Goal: Transaction & Acquisition: Subscribe to service/newsletter

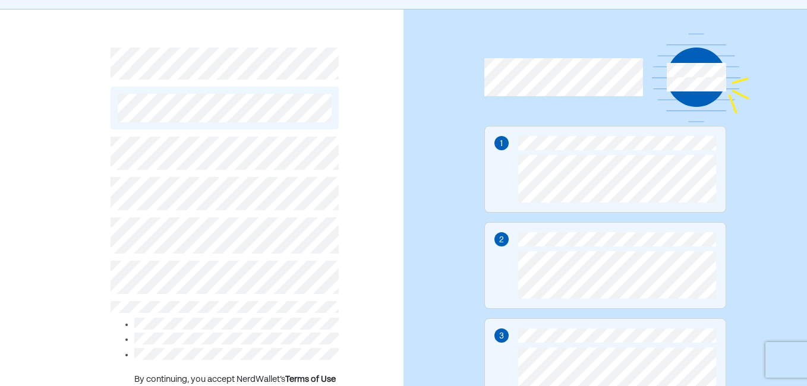
scroll to position [59, 0]
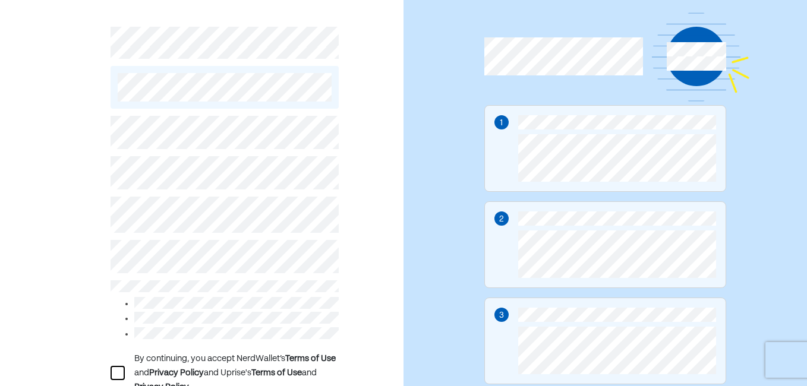
click at [119, 370] on div at bounding box center [118, 373] width 14 height 14
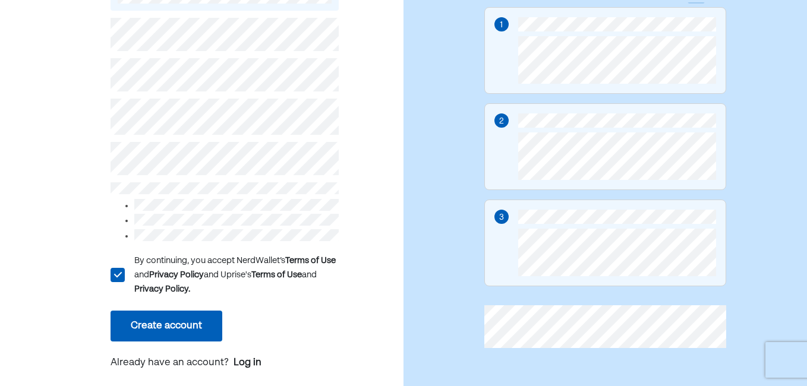
click at [154, 316] on button "Create account" at bounding box center [167, 326] width 112 height 31
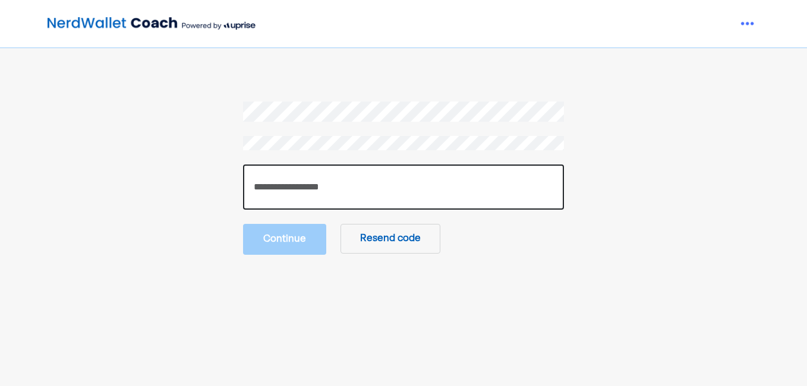
click at [433, 193] on input "number" at bounding box center [403, 187] width 321 height 45
type input "******"
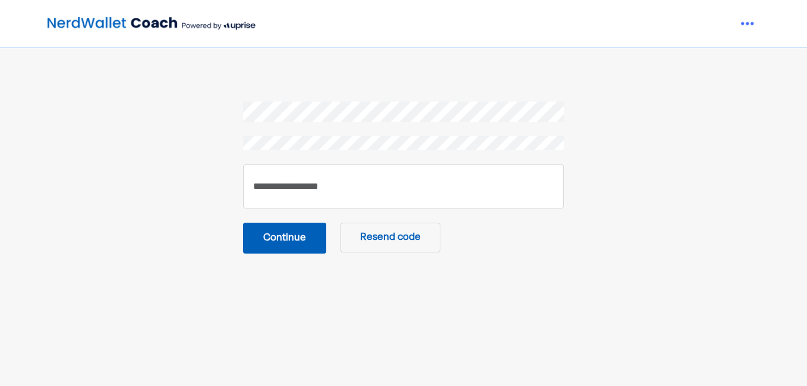
click at [282, 237] on button "Continue" at bounding box center [284, 238] width 83 height 31
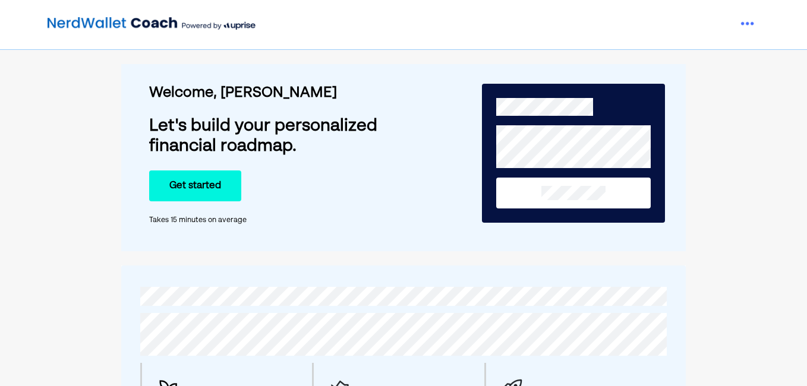
click at [188, 182] on button "Get started" at bounding box center [195, 186] width 92 height 31
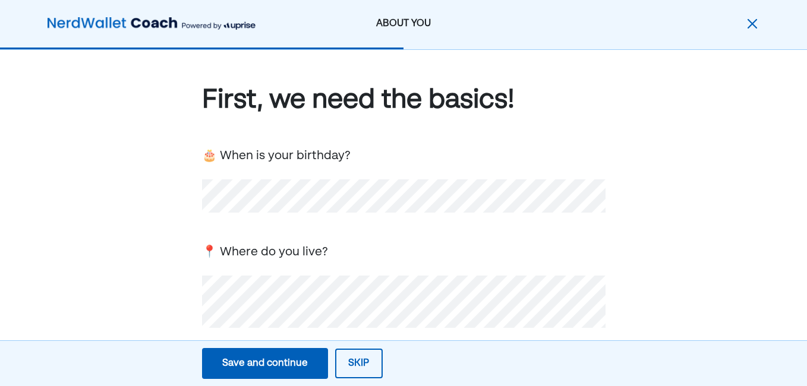
click at [659, 237] on div "First, we need the basics! 🎂 When is your birthday? 📍 Where do you live? 💕 Are …" at bounding box center [403, 387] width 807 height 675
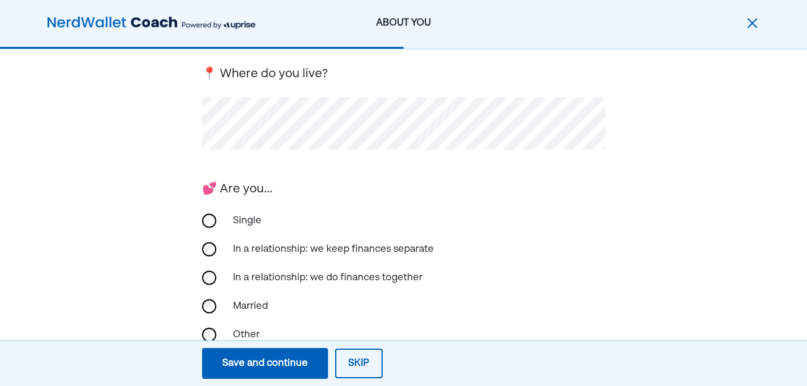
scroll to position [339, 0]
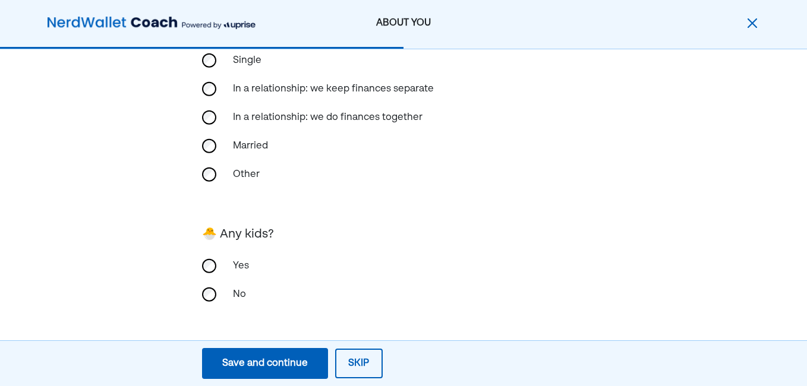
click at [263, 360] on div "Save and continue" at bounding box center [265, 364] width 86 height 14
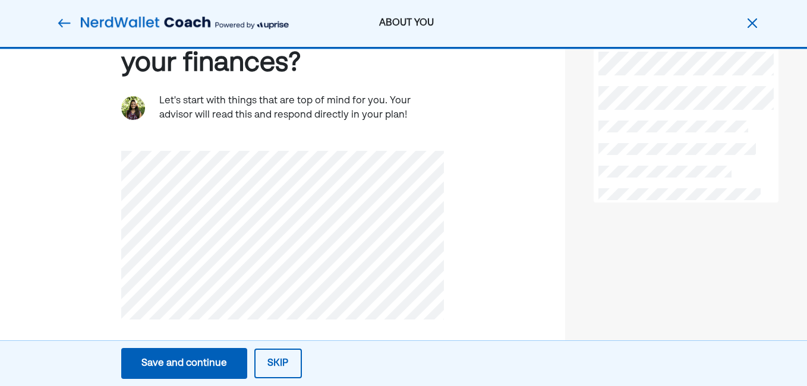
scroll to position [104, 0]
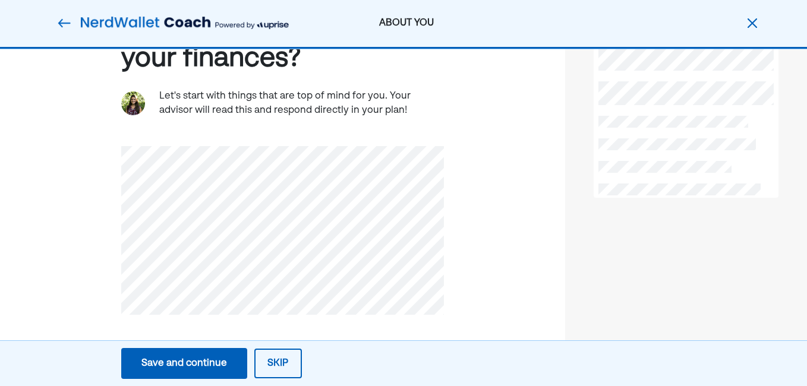
click at [184, 359] on div "Save and continue" at bounding box center [184, 364] width 86 height 14
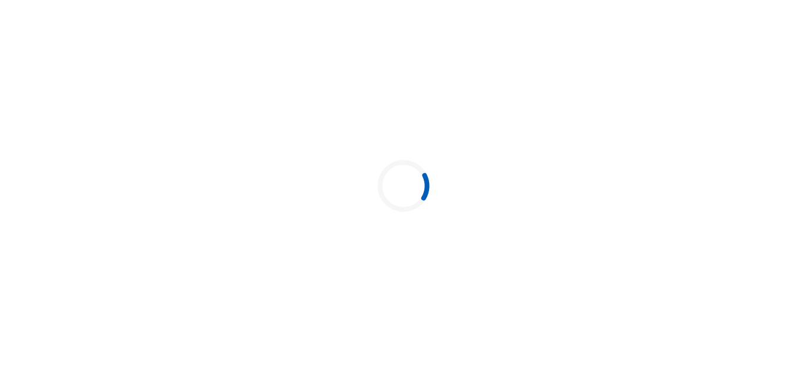
scroll to position [0, 0]
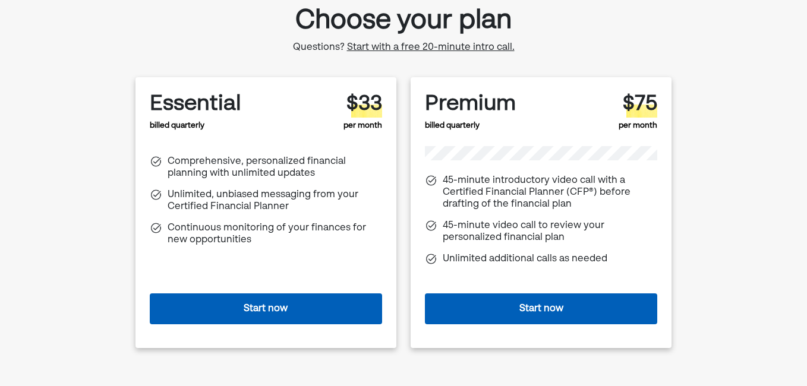
scroll to position [119, 0]
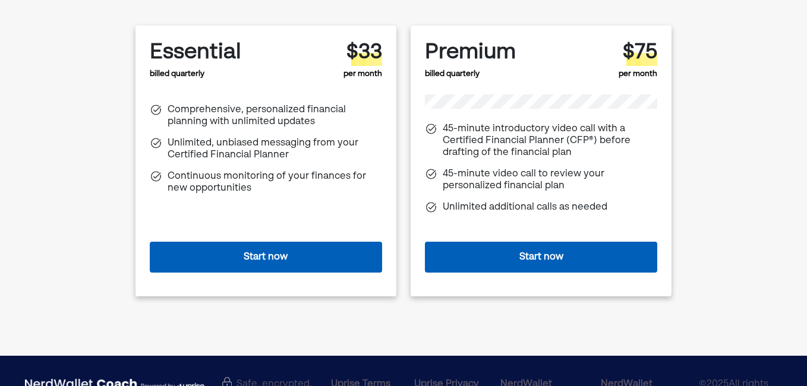
click at [262, 251] on button "Start now" at bounding box center [266, 257] width 232 height 31
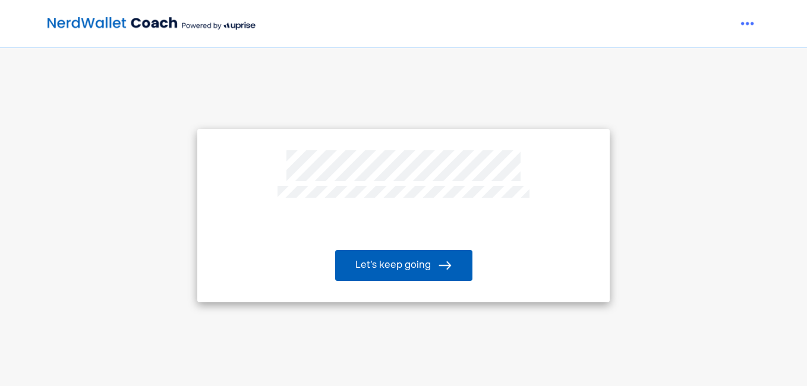
click at [398, 265] on button "Let’s keep going" at bounding box center [403, 265] width 137 height 31
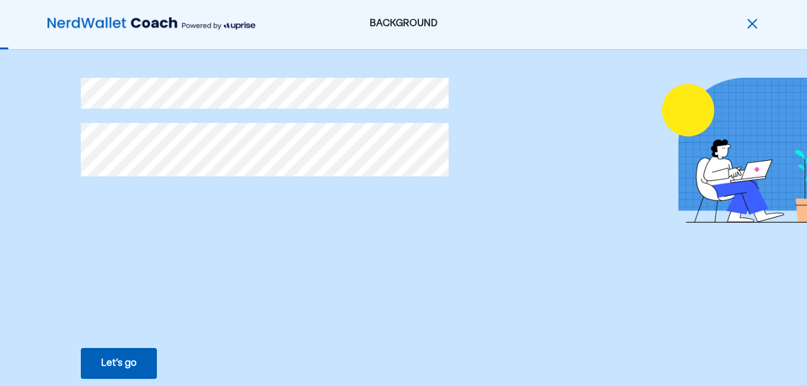
click at [108, 357] on div "Let’s go" at bounding box center [119, 364] width 36 height 14
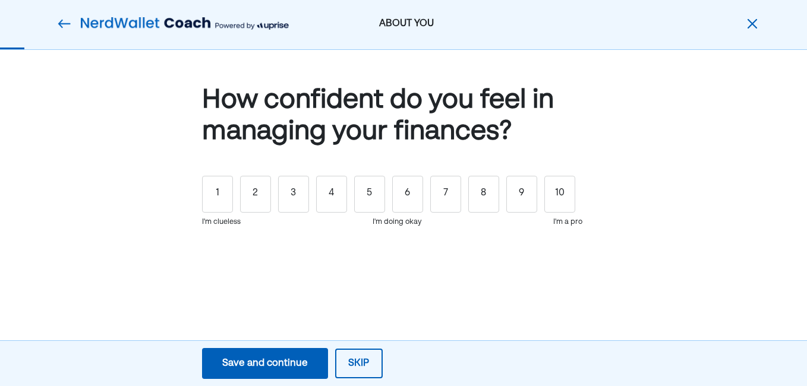
click at [357, 358] on button "Skip" at bounding box center [359, 364] width 48 height 30
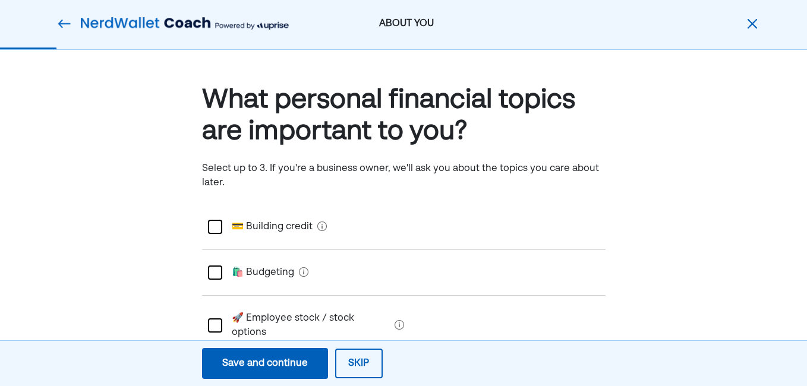
click at [357, 360] on button "Skip" at bounding box center [359, 364] width 48 height 30
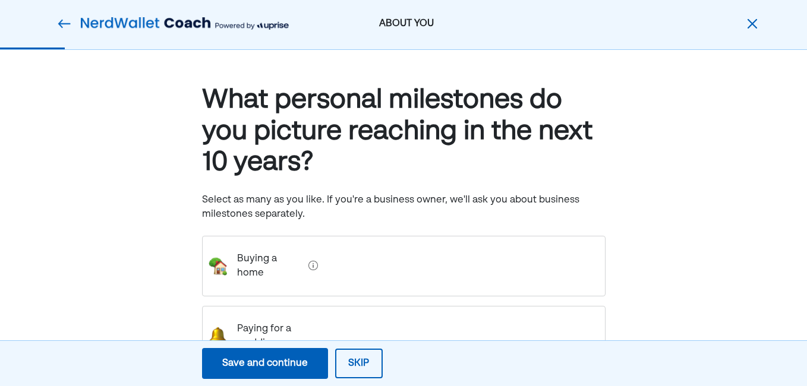
click at [360, 355] on button "Skip" at bounding box center [359, 364] width 48 height 30
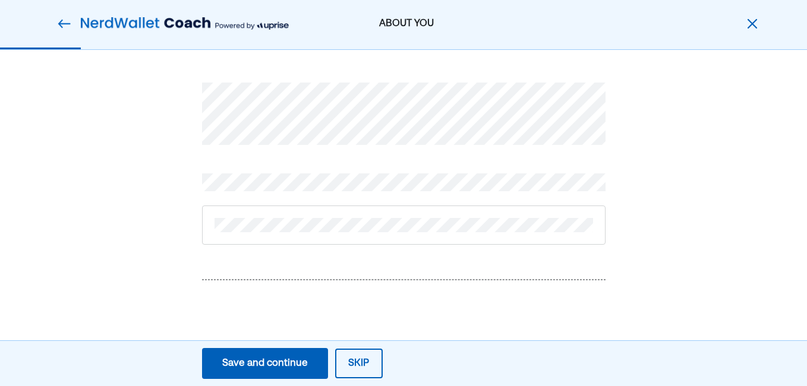
click at [352, 360] on button "Skip" at bounding box center [359, 364] width 48 height 30
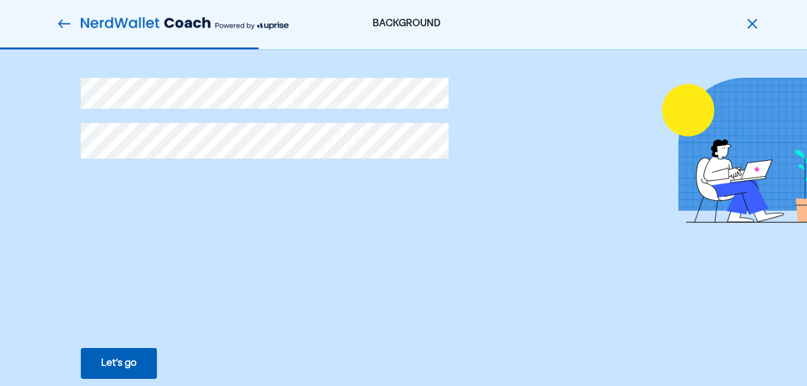
click at [109, 358] on div "Let’s go" at bounding box center [119, 364] width 36 height 14
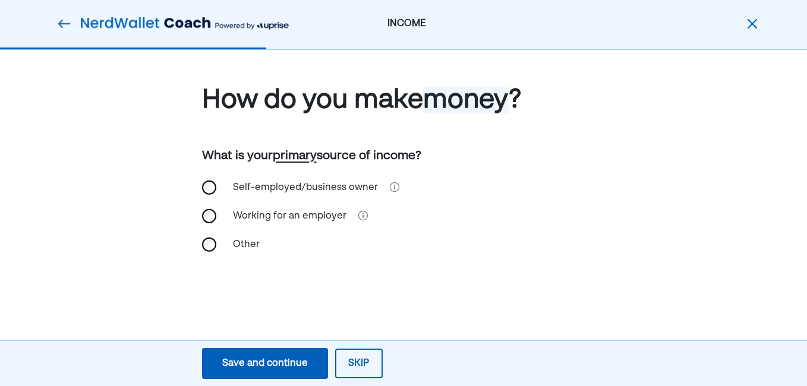
click at [364, 357] on button "Skip" at bounding box center [359, 364] width 48 height 30
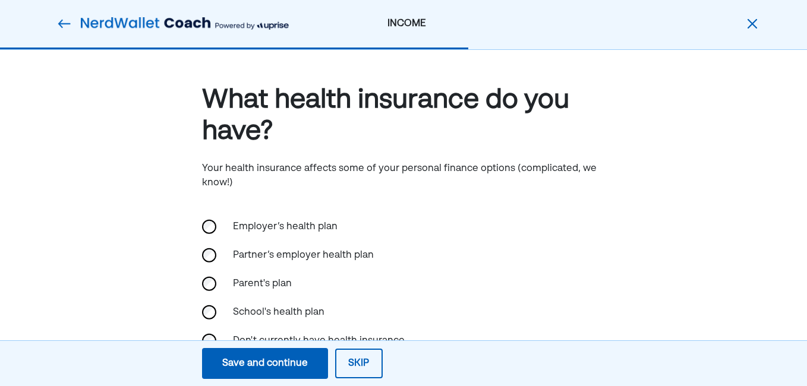
click at [361, 359] on button "Skip" at bounding box center [359, 364] width 48 height 30
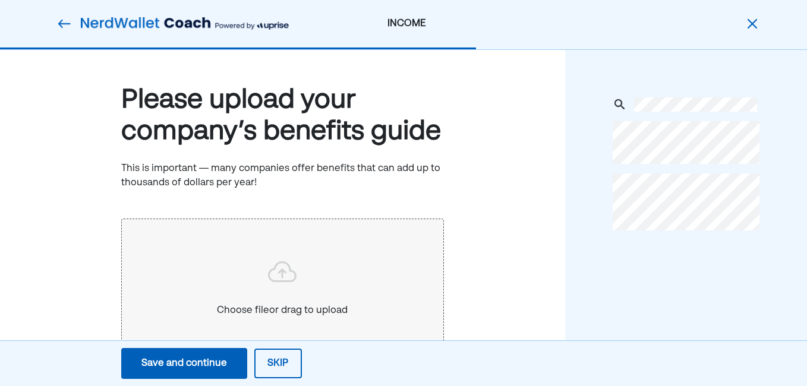
click at [273, 360] on button "Skip" at bounding box center [278, 364] width 48 height 30
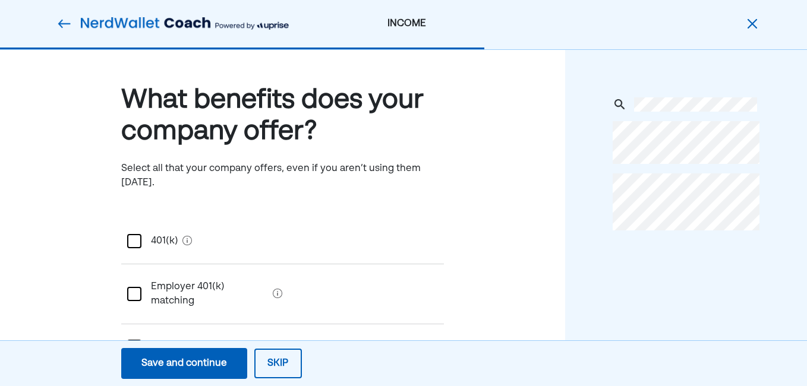
click at [273, 360] on button "Skip" at bounding box center [278, 364] width 48 height 30
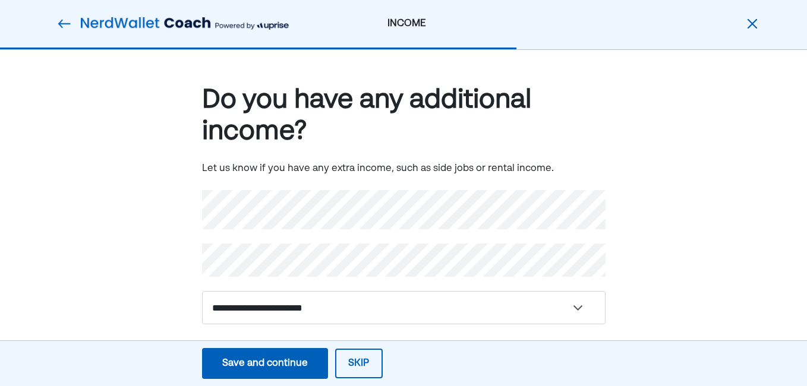
click at [360, 361] on button "Skip" at bounding box center [359, 364] width 48 height 30
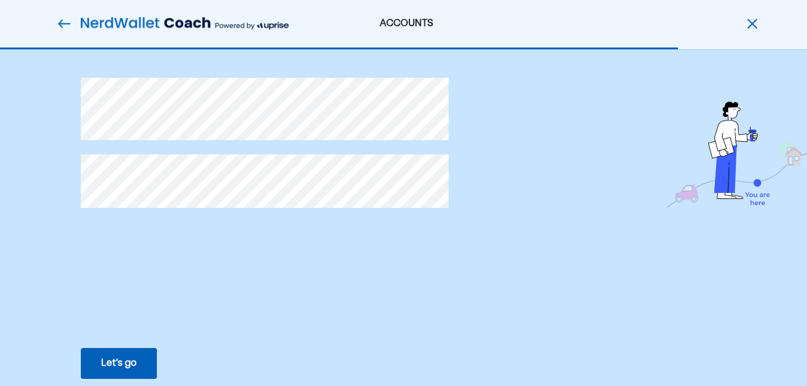
click at [119, 354] on button "Let’s go Save Let’s go" at bounding box center [119, 363] width 76 height 31
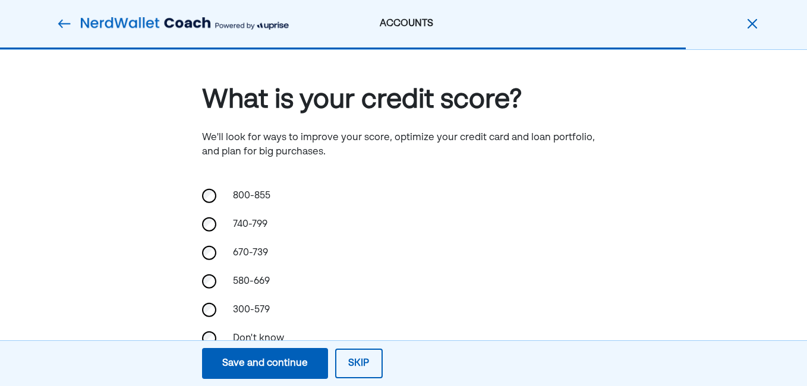
click at [353, 360] on button "Skip" at bounding box center [359, 364] width 48 height 30
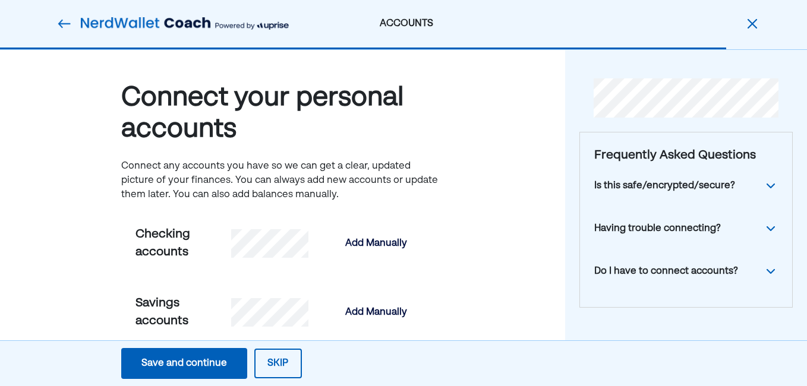
click at [278, 359] on button "Skip" at bounding box center [278, 364] width 48 height 30
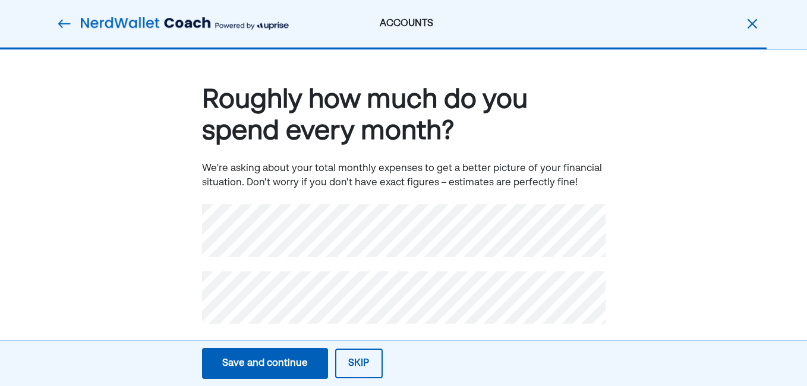
click at [352, 357] on button "Skip" at bounding box center [359, 364] width 48 height 30
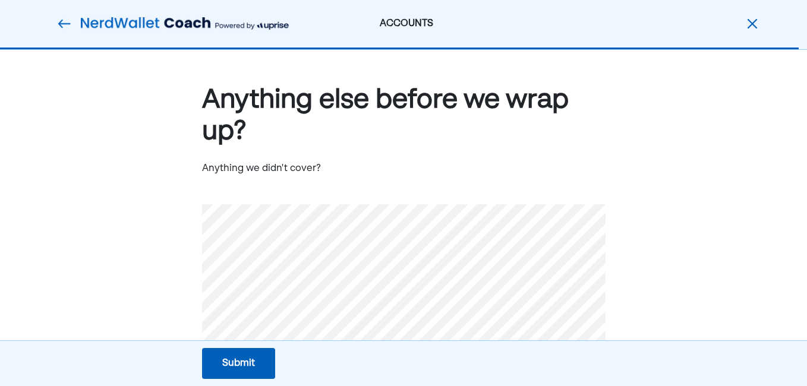
click at [241, 360] on div "Submit" at bounding box center [238, 364] width 33 height 14
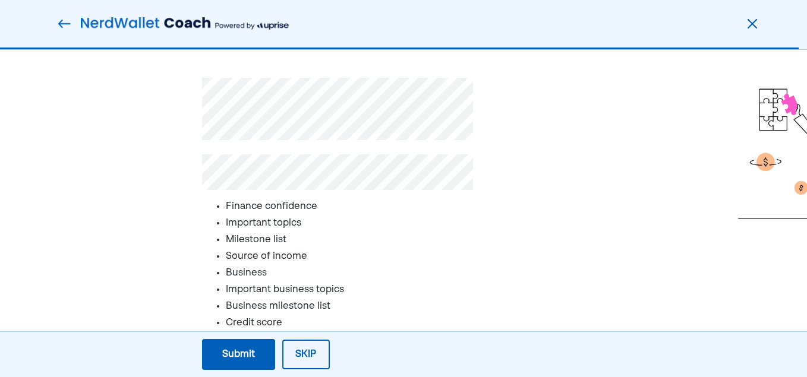
click at [306, 352] on button "Skip" at bounding box center [306, 355] width 48 height 30
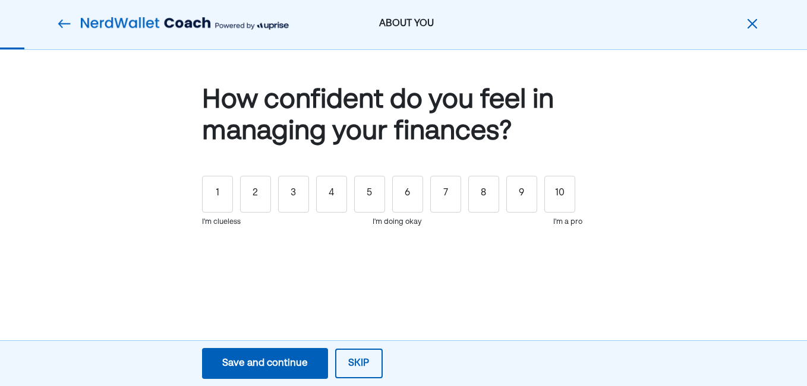
click at [360, 357] on button "Skip" at bounding box center [359, 364] width 48 height 30
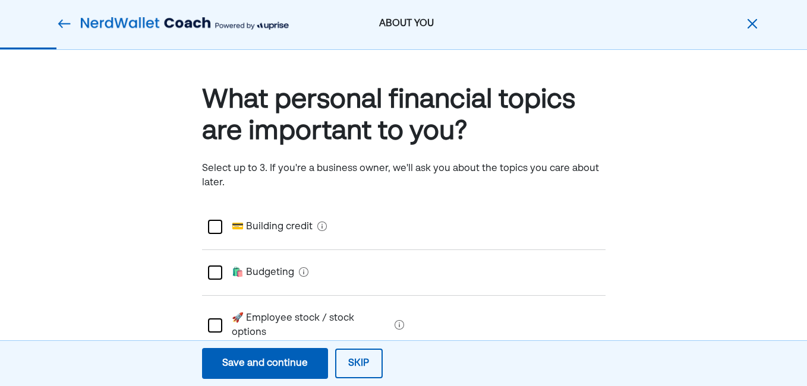
click at [355, 357] on button "Skip" at bounding box center [359, 364] width 48 height 30
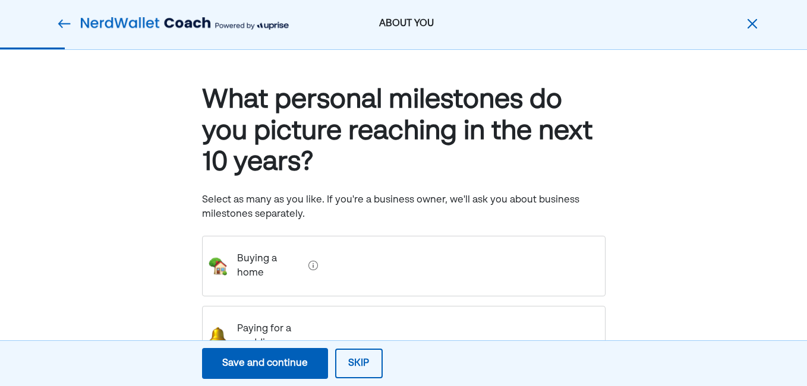
click at [356, 360] on button "Skip" at bounding box center [359, 364] width 48 height 30
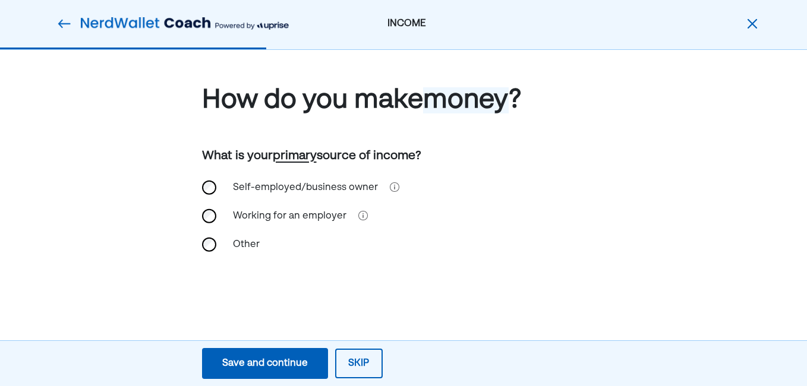
click at [356, 360] on button "Skip" at bounding box center [359, 364] width 48 height 30
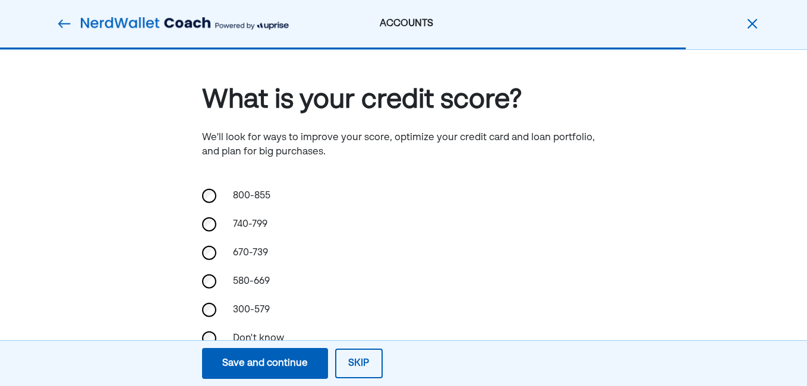
click at [356, 360] on button "Skip" at bounding box center [359, 364] width 48 height 30
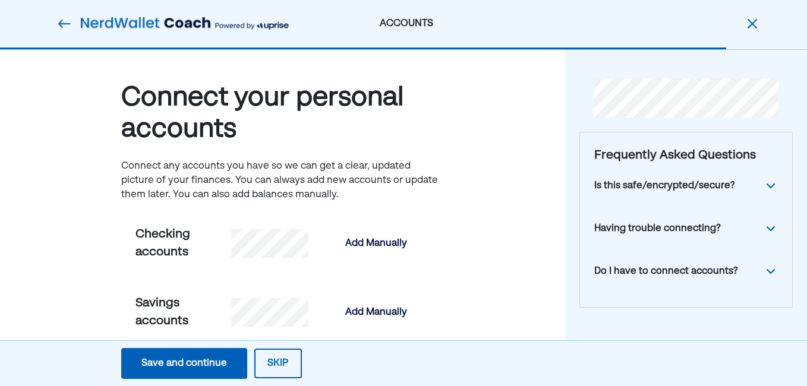
click at [274, 358] on button "Skip" at bounding box center [278, 364] width 48 height 30
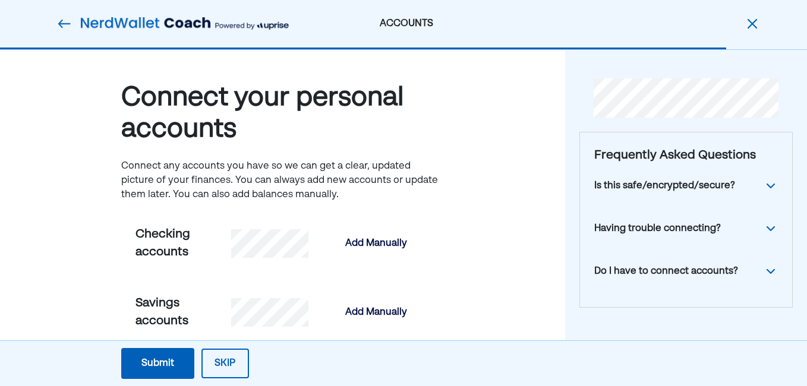
click at [219, 357] on button "Skip" at bounding box center [225, 364] width 48 height 30
click at [162, 357] on div "Submit" at bounding box center [157, 364] width 33 height 14
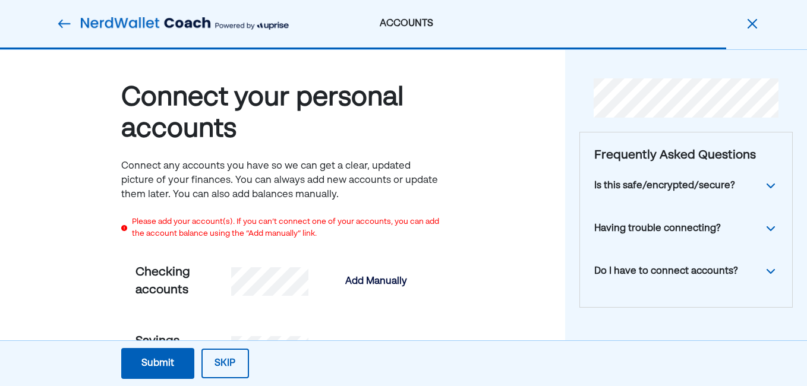
click at [162, 356] on button "Submit Submit Submit" at bounding box center [157, 363] width 73 height 31
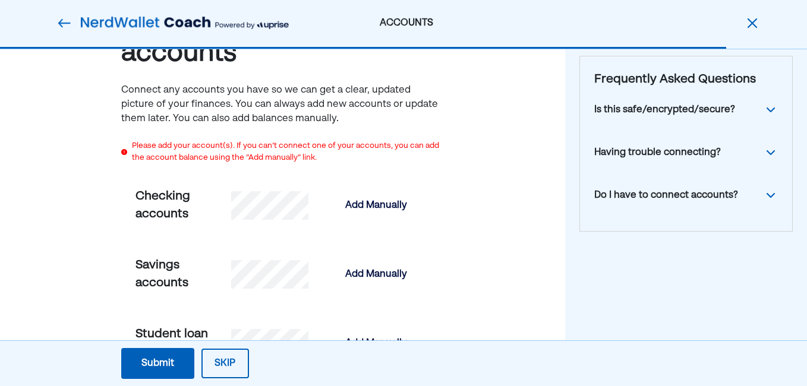
scroll to position [119, 0]
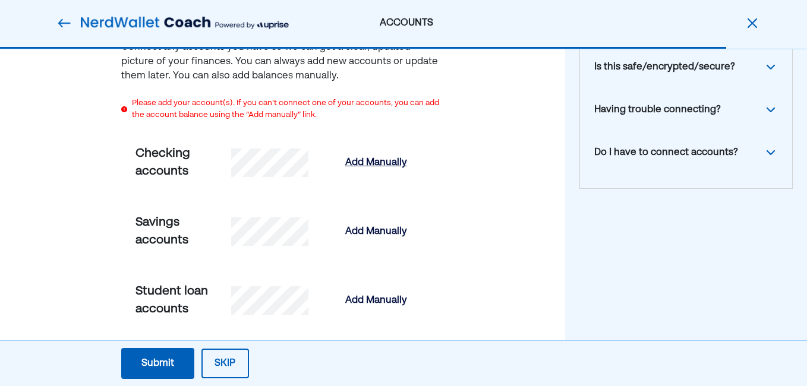
click at [380, 162] on div "Add Manually" at bounding box center [376, 163] width 62 height 14
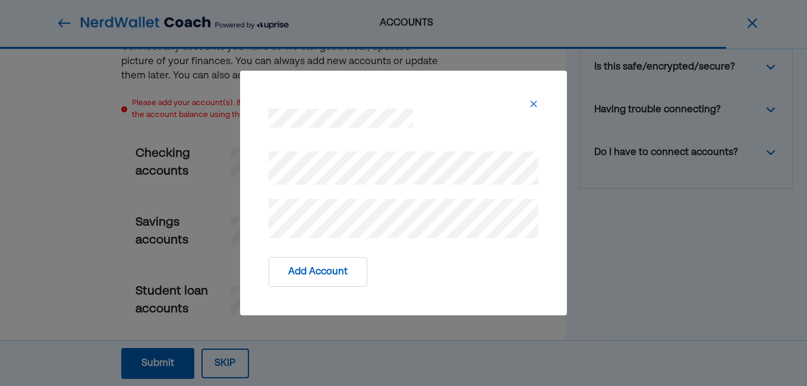
click at [316, 270] on button "Add Account" at bounding box center [318, 272] width 99 height 30
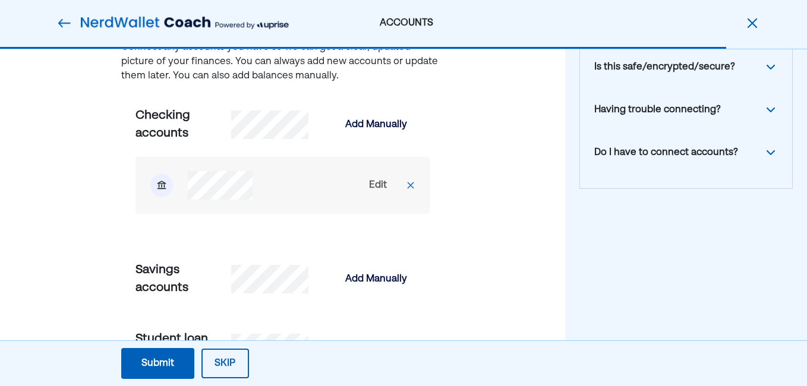
click at [160, 362] on div "Submit" at bounding box center [157, 364] width 33 height 14
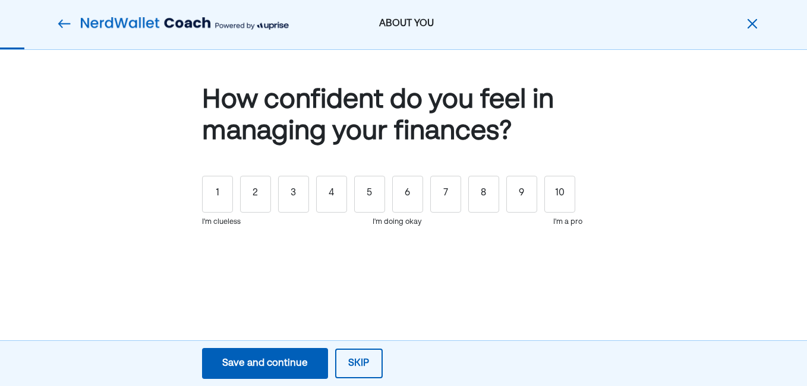
scroll to position [0, 0]
click at [367, 191] on div "5" at bounding box center [369, 194] width 31 height 37
click at [282, 363] on div "Save and continue" at bounding box center [265, 364] width 86 height 14
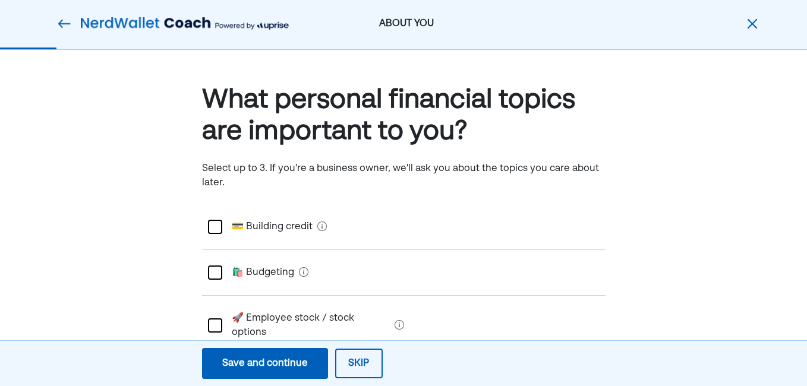
click at [348, 358] on button "Skip" at bounding box center [359, 364] width 48 height 30
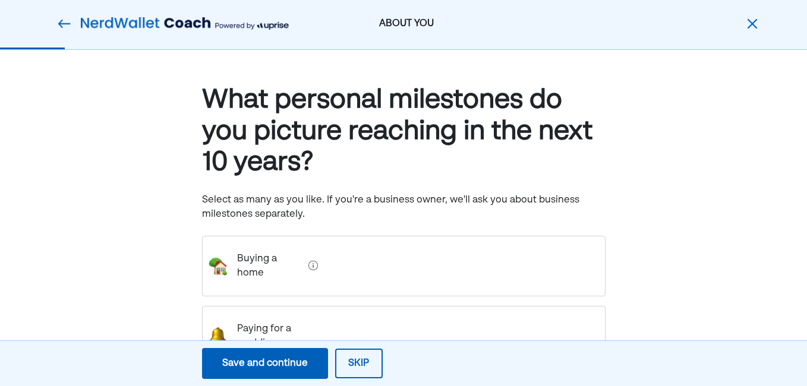
click at [348, 358] on button "Skip" at bounding box center [359, 364] width 48 height 30
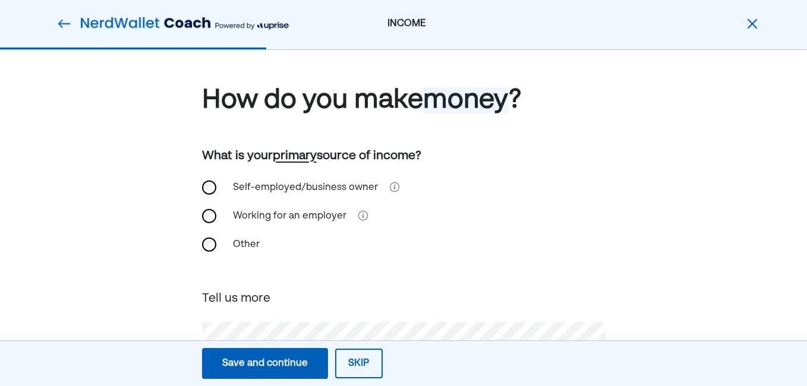
click at [356, 357] on button "Skip" at bounding box center [359, 364] width 48 height 30
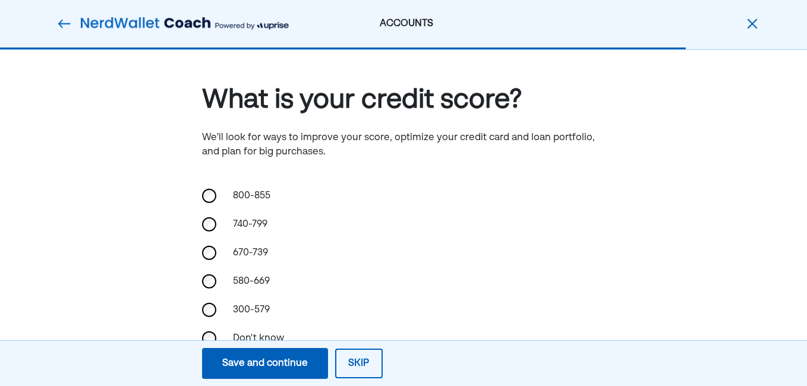
click at [273, 359] on div "Save and continue" at bounding box center [265, 364] width 86 height 14
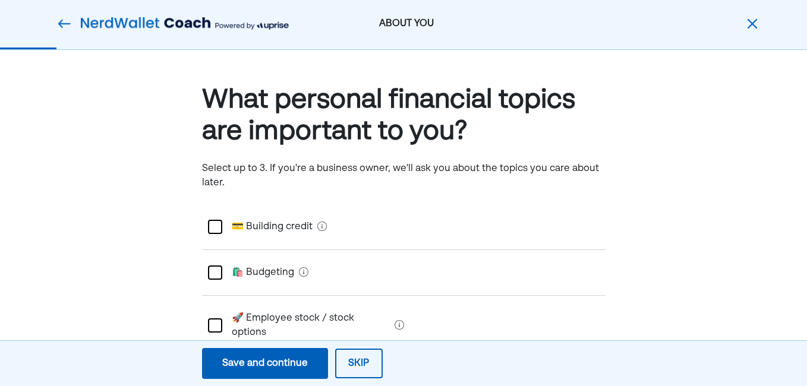
click at [213, 319] on div at bounding box center [215, 326] width 14 height 14
click at [253, 361] on div "Save and continue" at bounding box center [265, 364] width 86 height 14
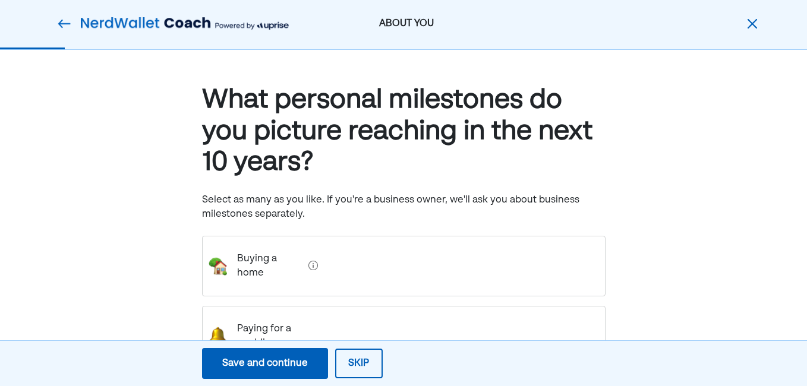
click at [349, 363] on button "Skip" at bounding box center [359, 364] width 48 height 30
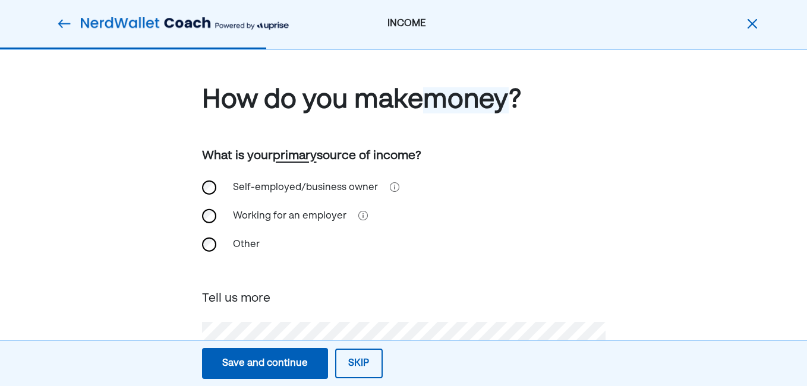
click at [270, 359] on div "Save and continue" at bounding box center [265, 364] width 86 height 14
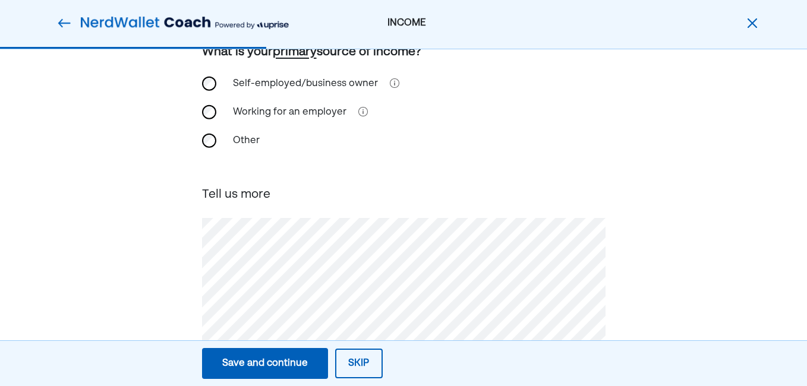
click at [267, 361] on div "Save and continue" at bounding box center [265, 364] width 86 height 14
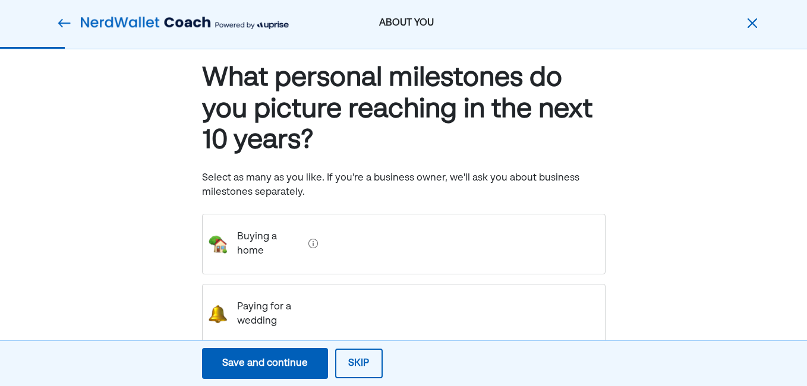
scroll to position [0, 0]
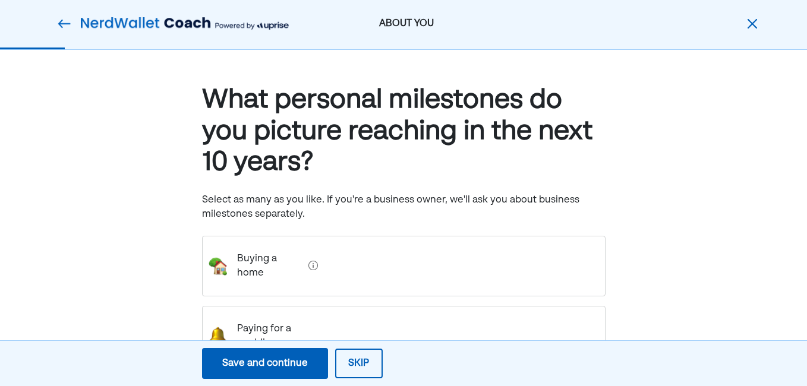
click at [358, 356] on button "Skip" at bounding box center [359, 364] width 48 height 30
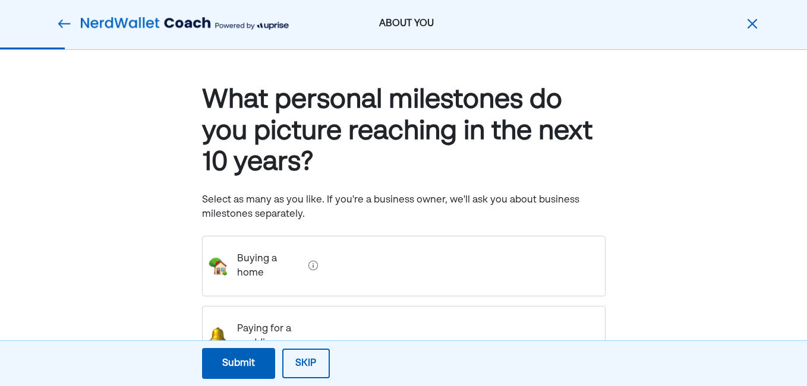
click at [241, 360] on div "Submit" at bounding box center [238, 364] width 33 height 14
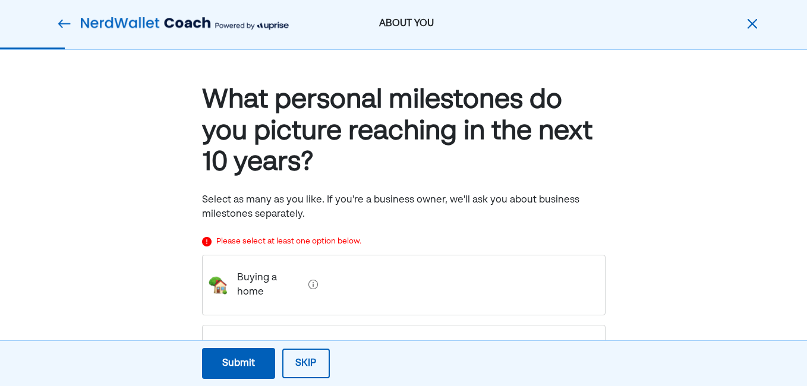
click at [272, 276] on home "Buying a home" at bounding box center [266, 286] width 77 height 48
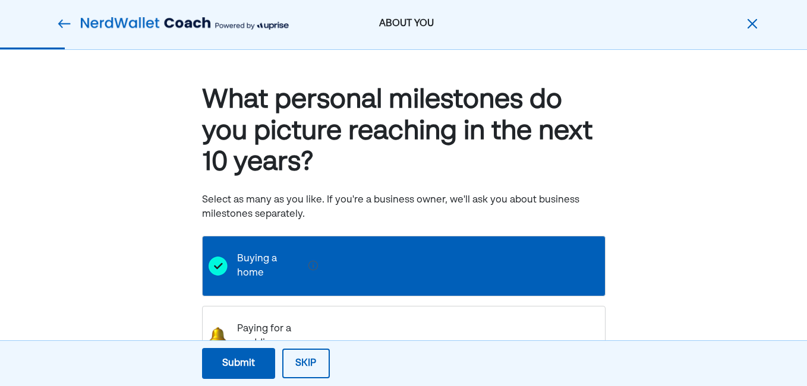
click at [237, 361] on div "Submit" at bounding box center [238, 364] width 33 height 14
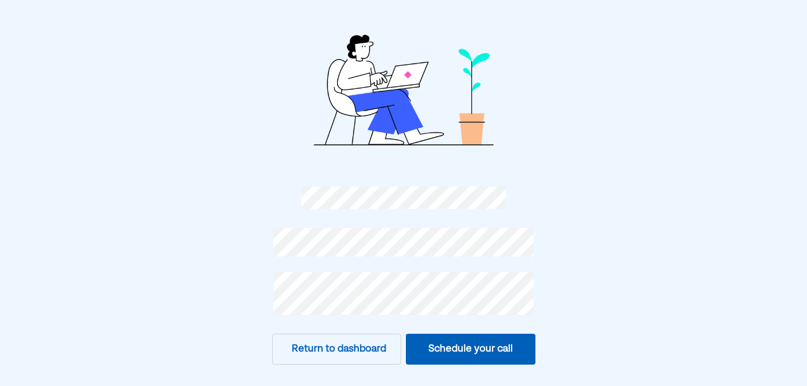
click at [475, 345] on button "Schedule your call" at bounding box center [471, 349] width 130 height 31
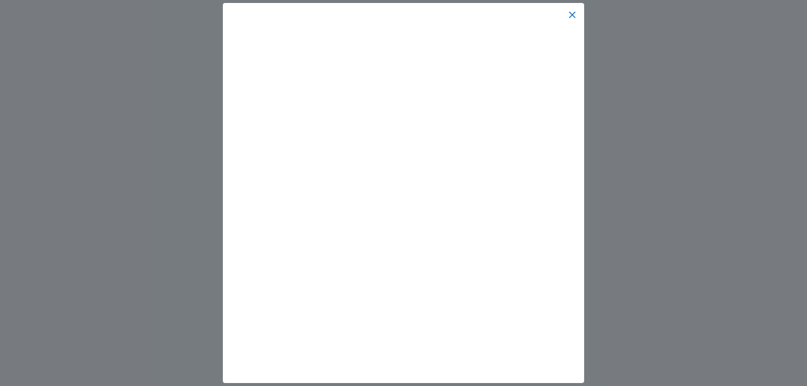
click at [572, 14] on img at bounding box center [573, 15] width 10 height 10
